Goal: Navigation & Orientation: Go to known website

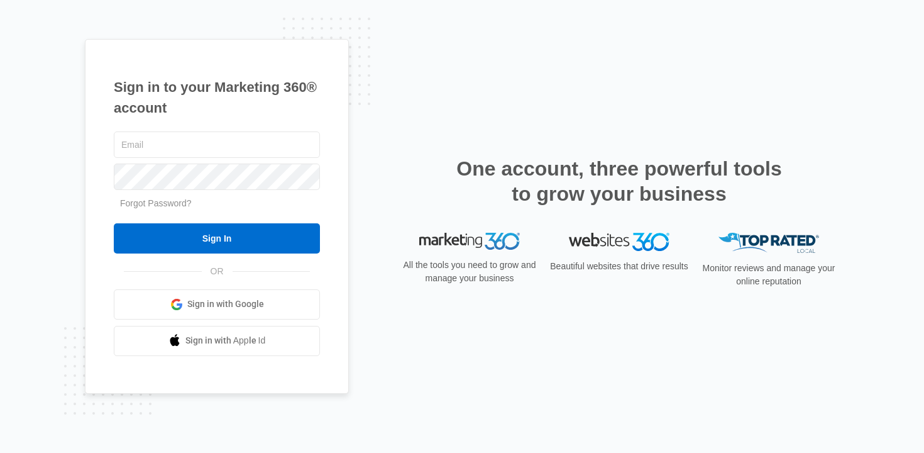
type input "[PERSON_NAME][EMAIL_ADDRESS][DOMAIN_NAME]"
click at [235, 294] on link "Sign in with Google" at bounding box center [217, 304] width 206 height 30
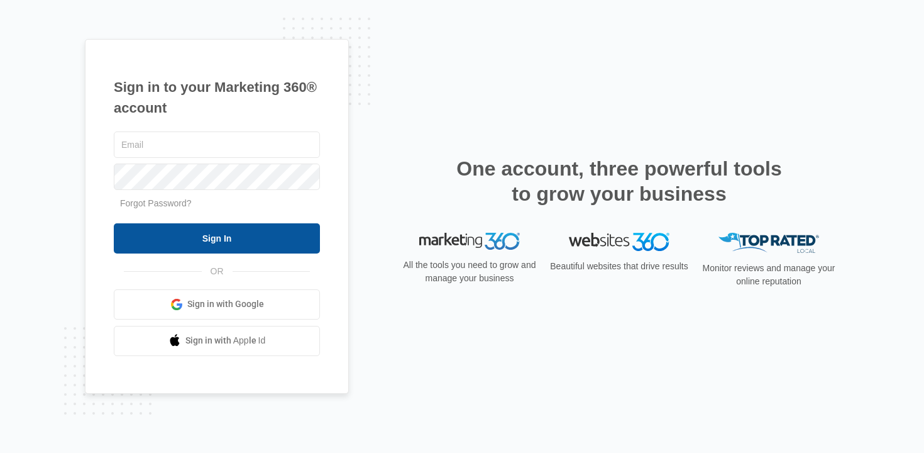
type input "[PERSON_NAME][EMAIL_ADDRESS][DOMAIN_NAME]"
click at [243, 248] on input "Sign In" at bounding box center [217, 238] width 206 height 30
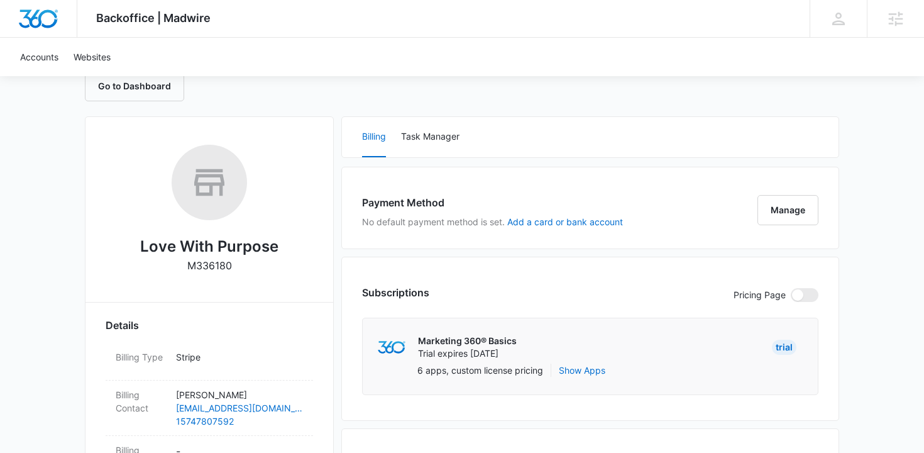
scroll to position [224, 0]
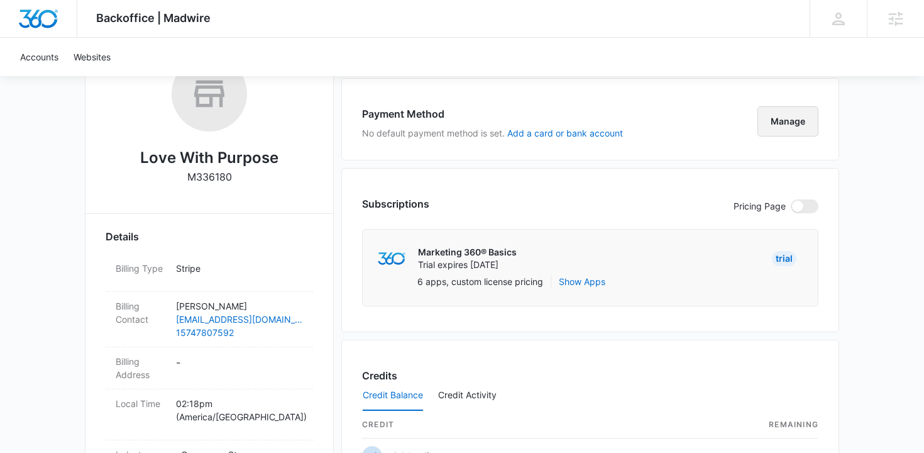
click at [801, 130] on button "Manage" at bounding box center [788, 121] width 61 height 30
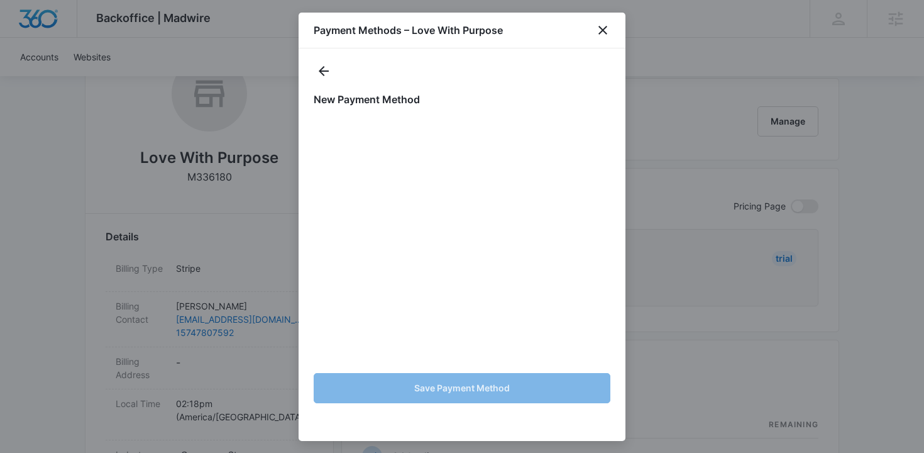
scroll to position [0, 0]
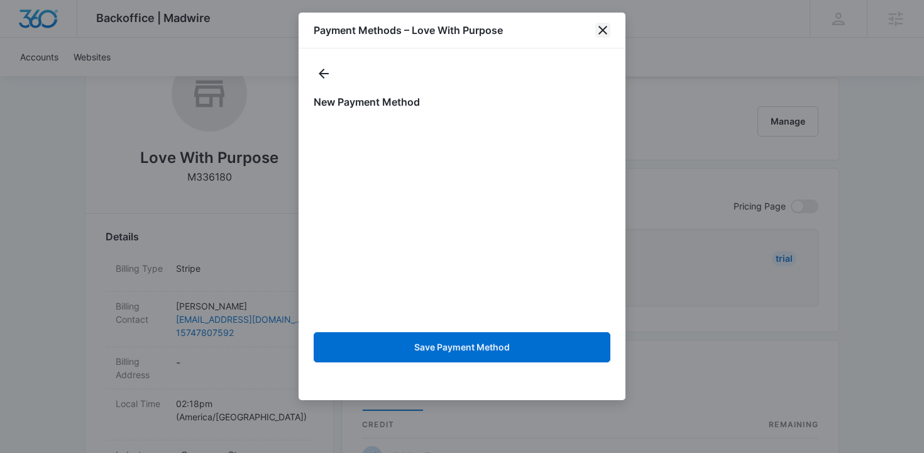
click at [605, 28] on icon "close" at bounding box center [603, 30] width 9 height 9
